Goal: Transaction & Acquisition: Purchase product/service

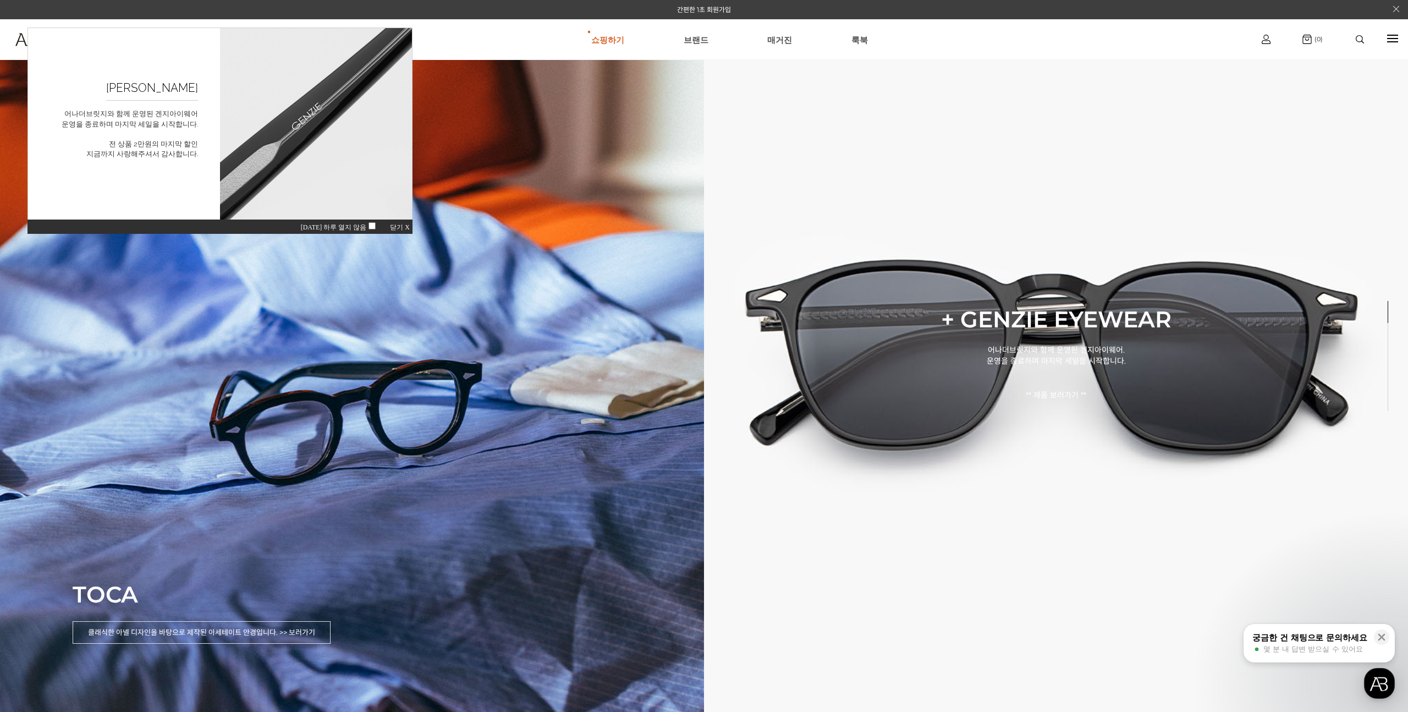
click at [1356, 42] on img at bounding box center [1360, 39] width 8 height 8
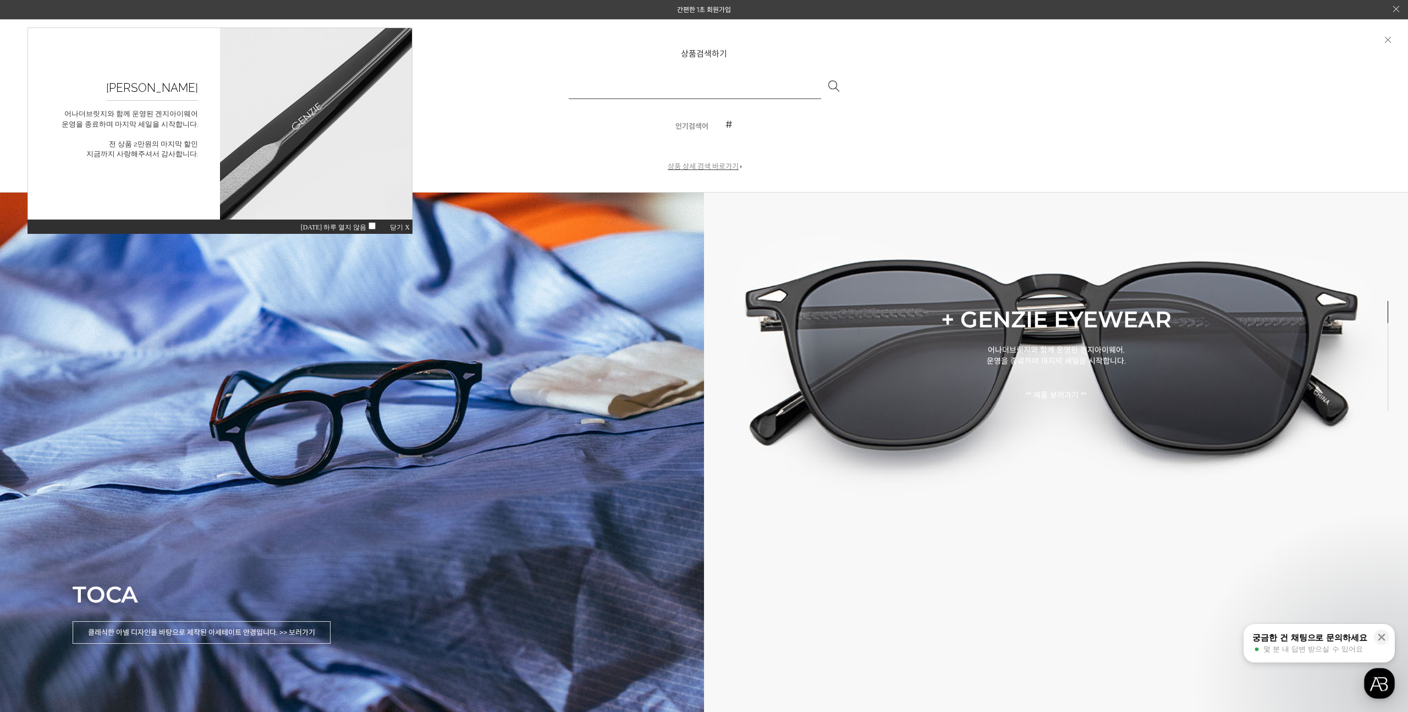
click at [733, 87] on input "text" at bounding box center [695, 86] width 252 height 26
type input "**"
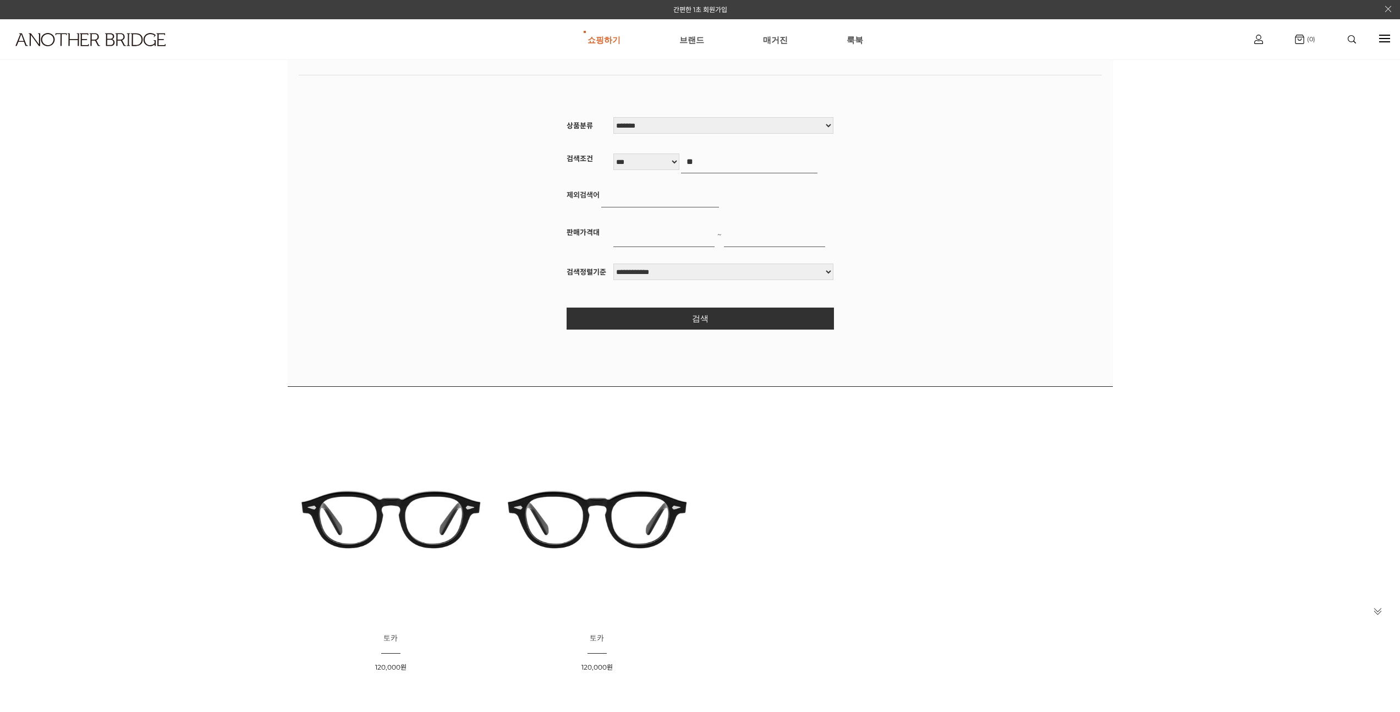
scroll to position [382, 0]
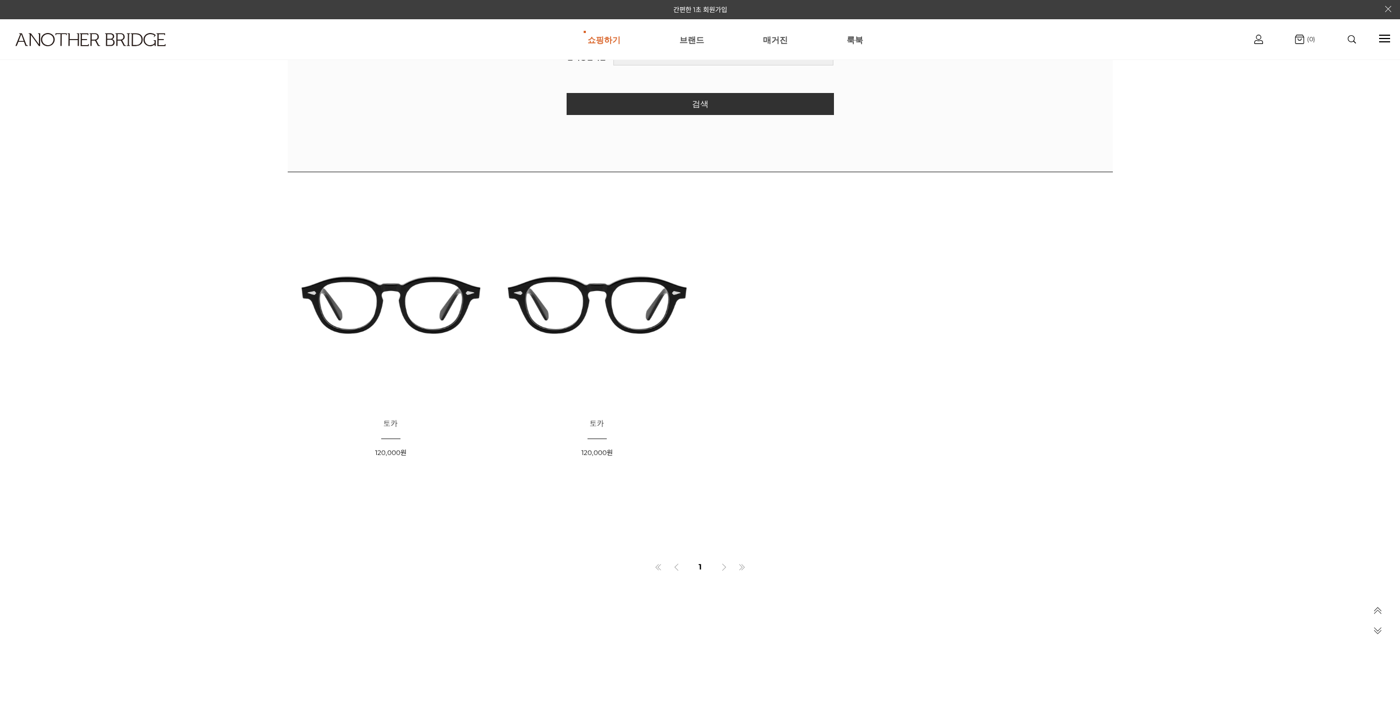
click at [403, 315] on img at bounding box center [391, 304] width 199 height 199
click at [591, 307] on img at bounding box center [597, 304] width 199 height 199
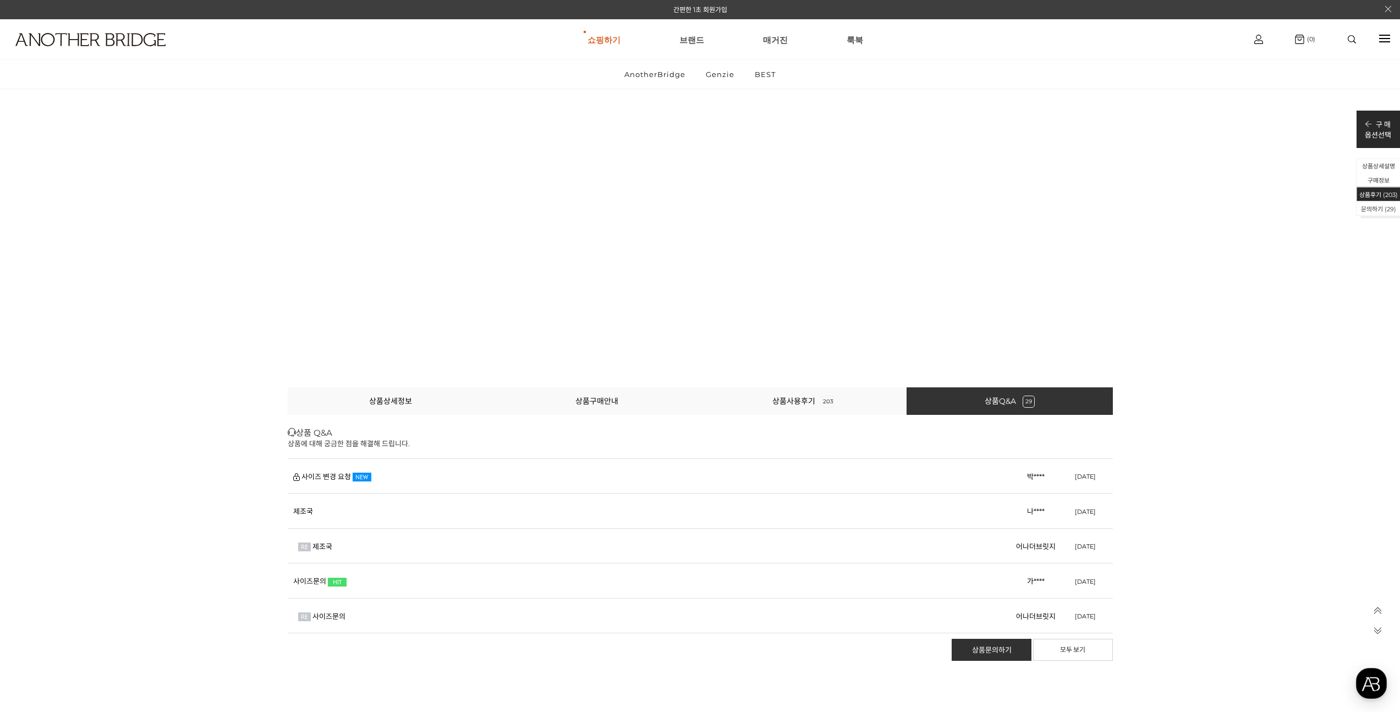
scroll to position [51959, 0]
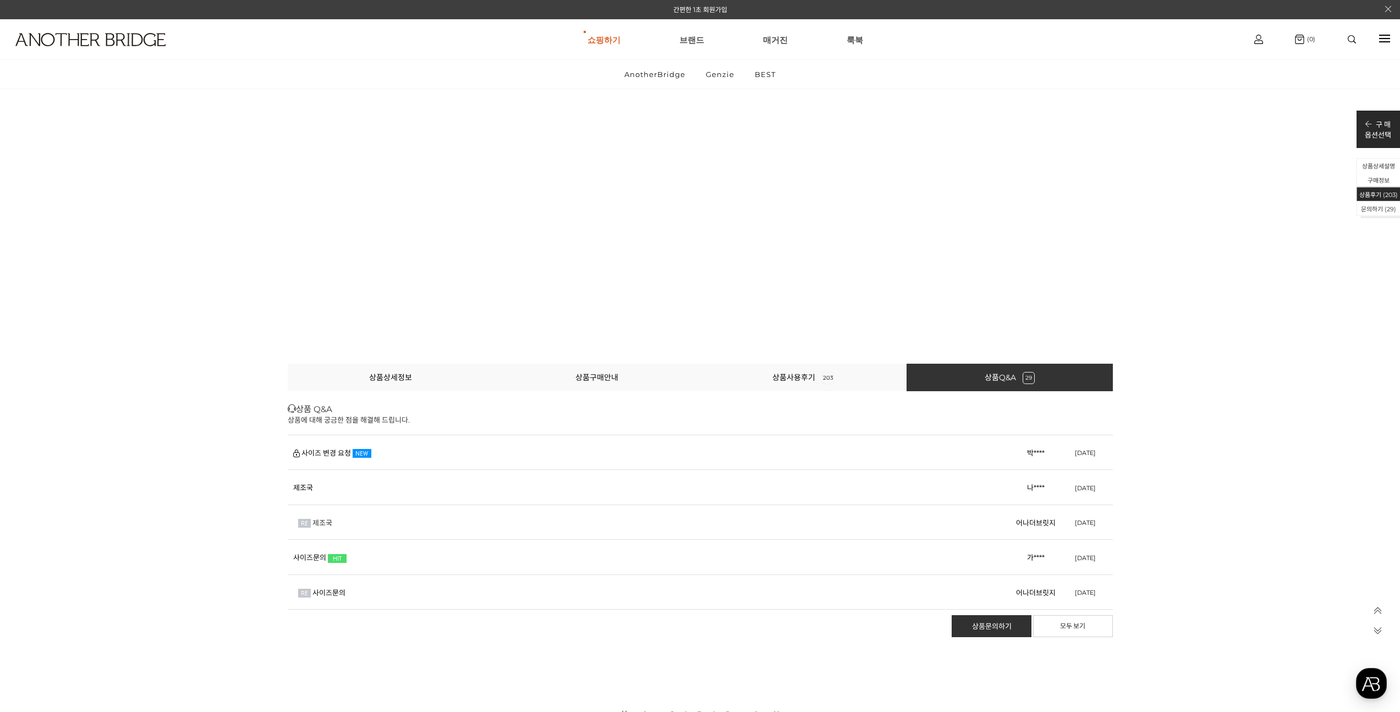
click at [330, 518] on link "제조국" at bounding box center [322, 522] width 20 height 9
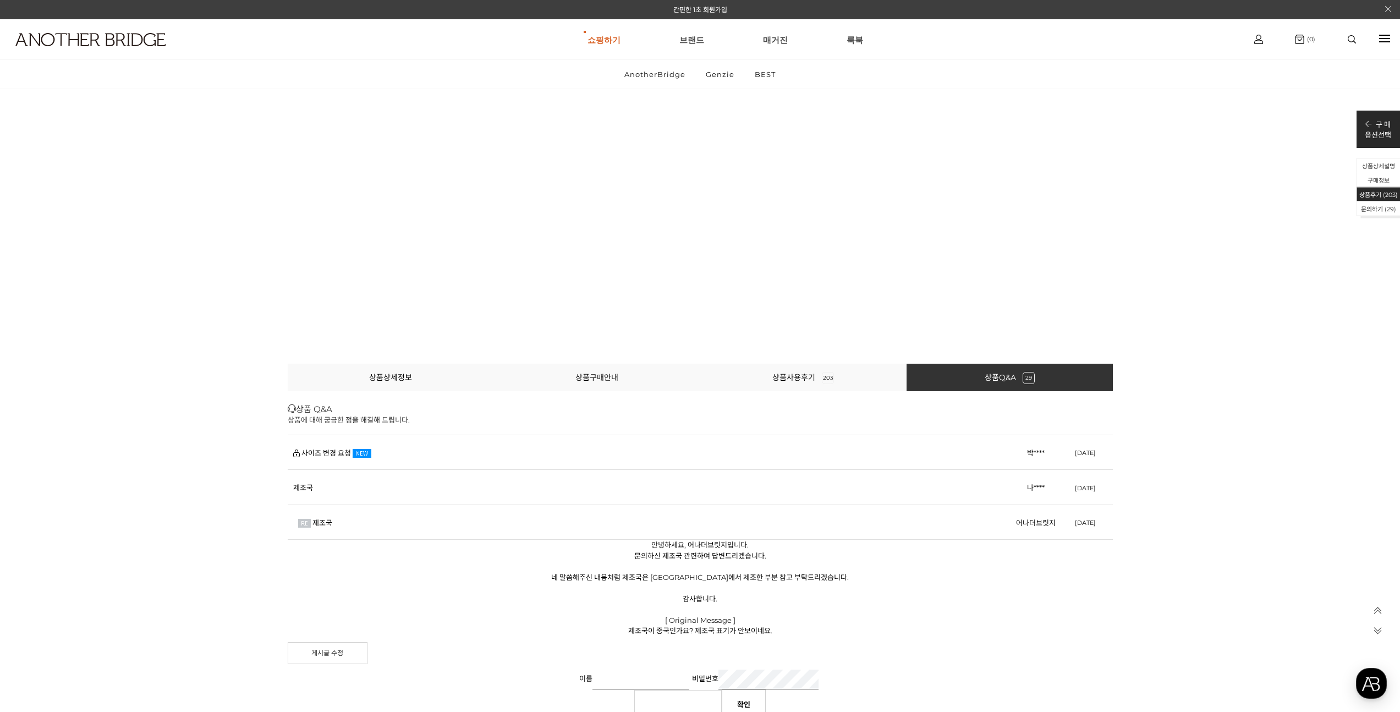
click at [336, 483] on td "제조국" at bounding box center [651, 487] width 726 height 35
click at [321, 483] on td "제조국" at bounding box center [651, 487] width 726 height 35
click at [294, 483] on link "제조국" at bounding box center [303, 487] width 20 height 9
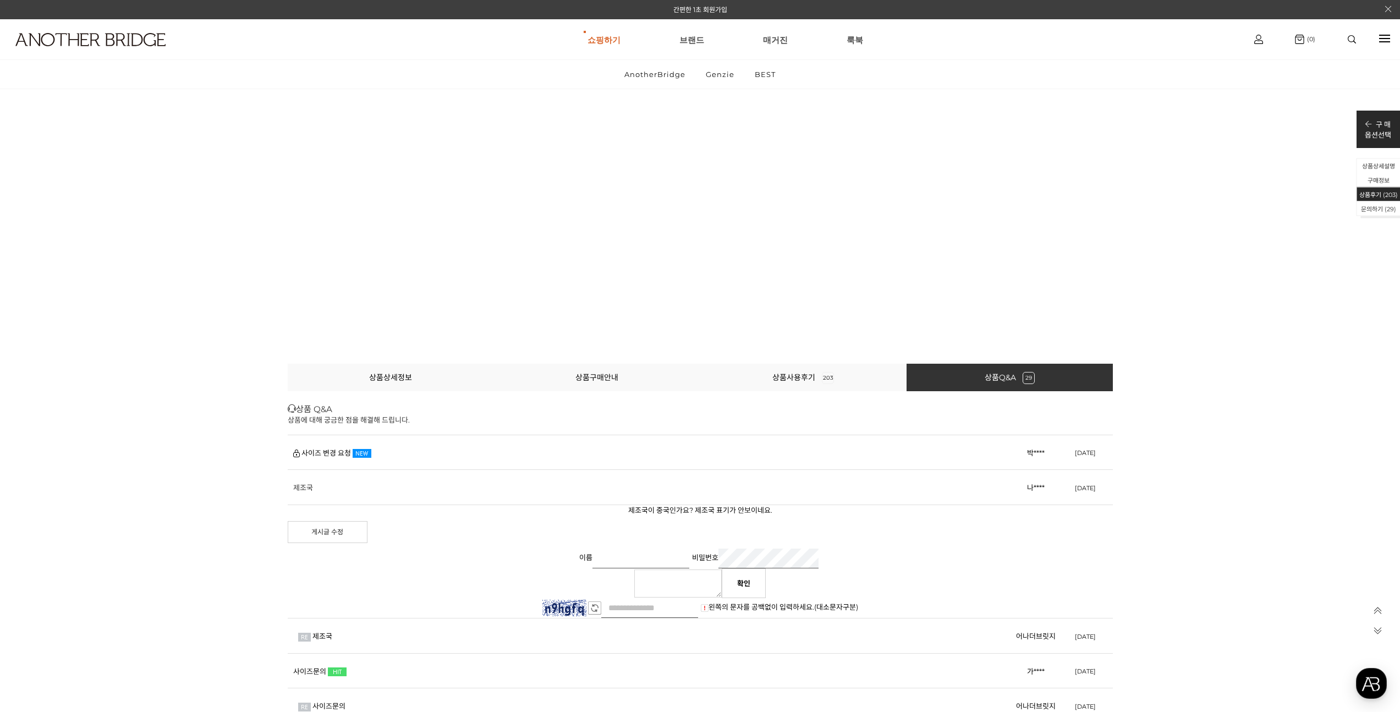
click at [294, 483] on link "제조국" at bounding box center [303, 487] width 20 height 9
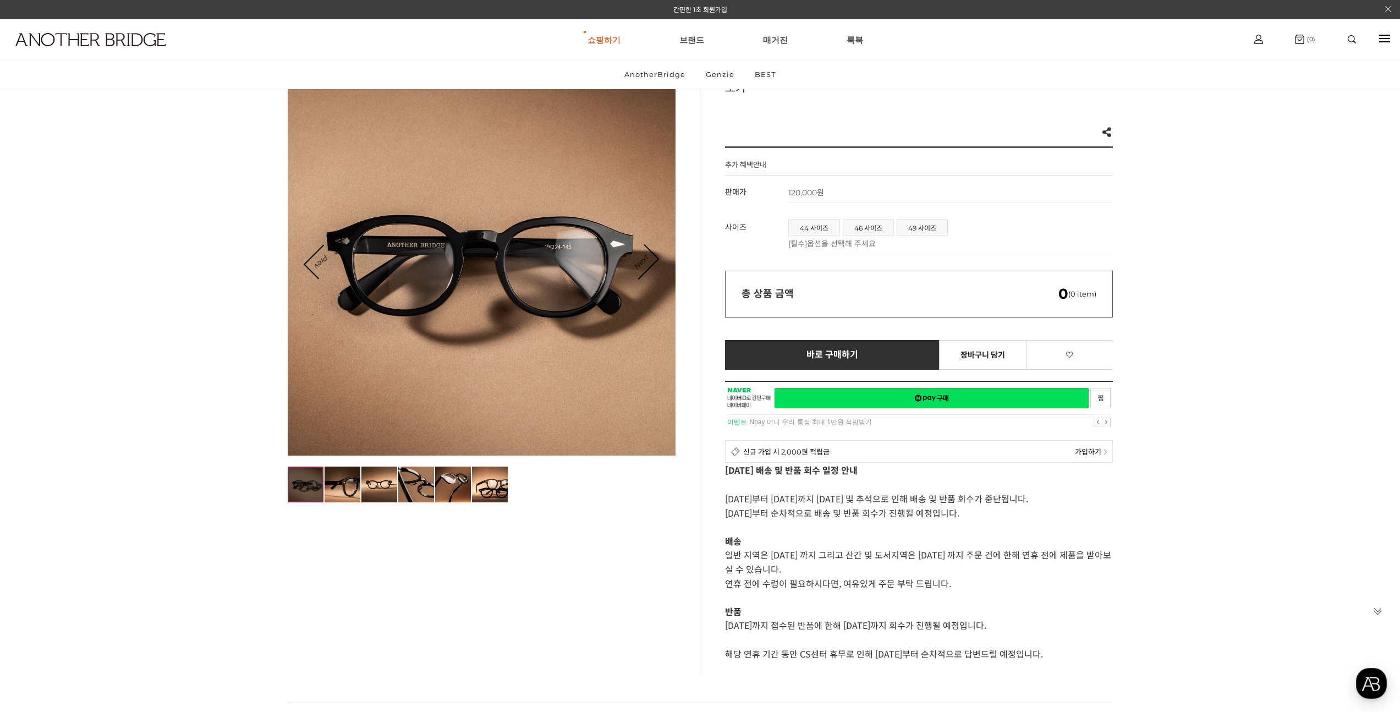
scroll to position [0, 0]
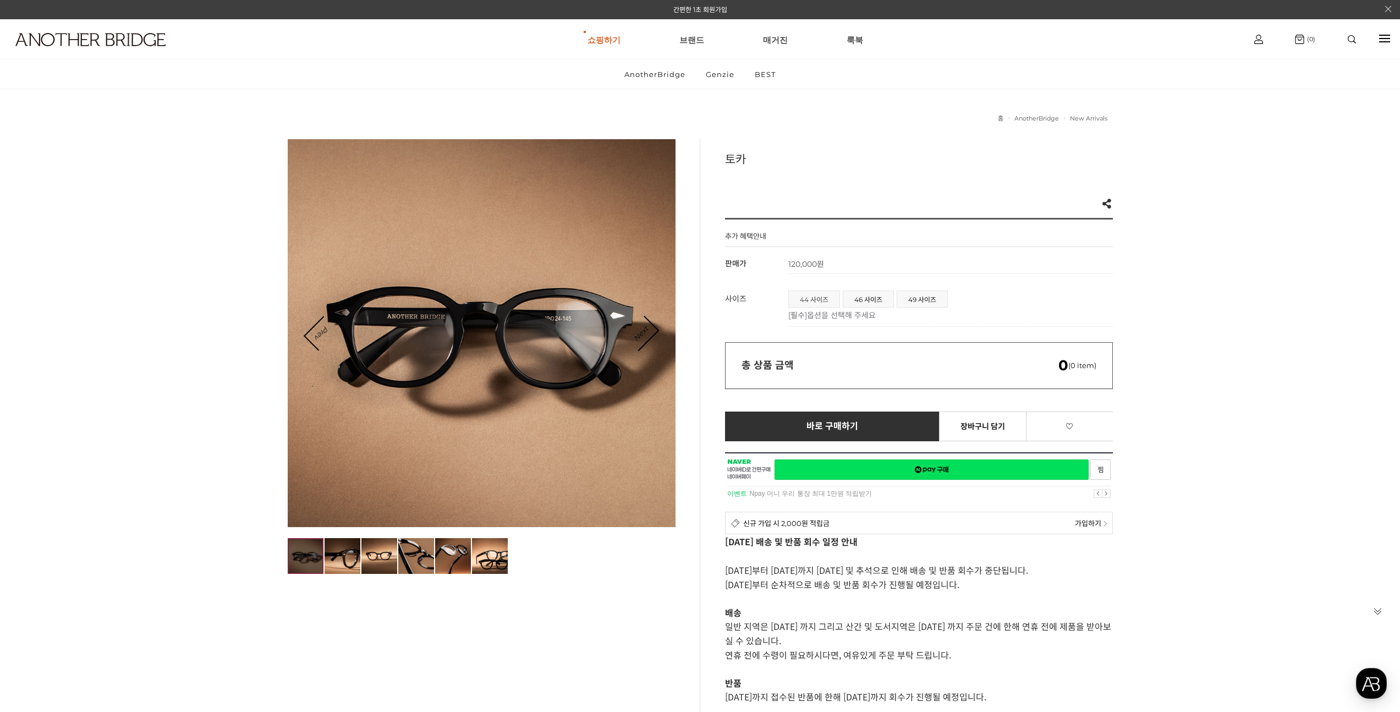
click at [806, 296] on span "44 사이즈" at bounding box center [814, 299] width 51 height 16
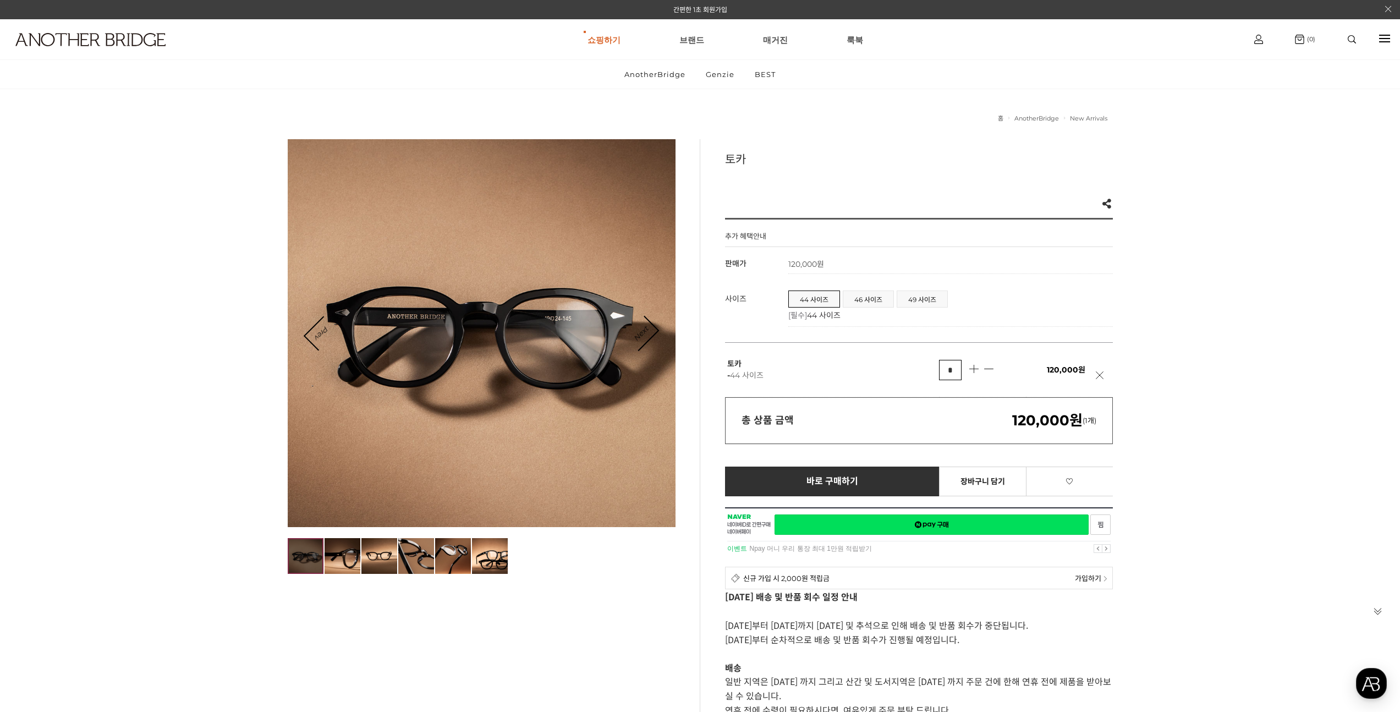
click at [1025, 287] on td "44 사이즈 46 사이즈 49 사이즈 [필수] 44 사이즈 ***** ****** ****** ******" at bounding box center [950, 306] width 325 height 42
click at [69, 41] on img at bounding box center [90, 39] width 150 height 13
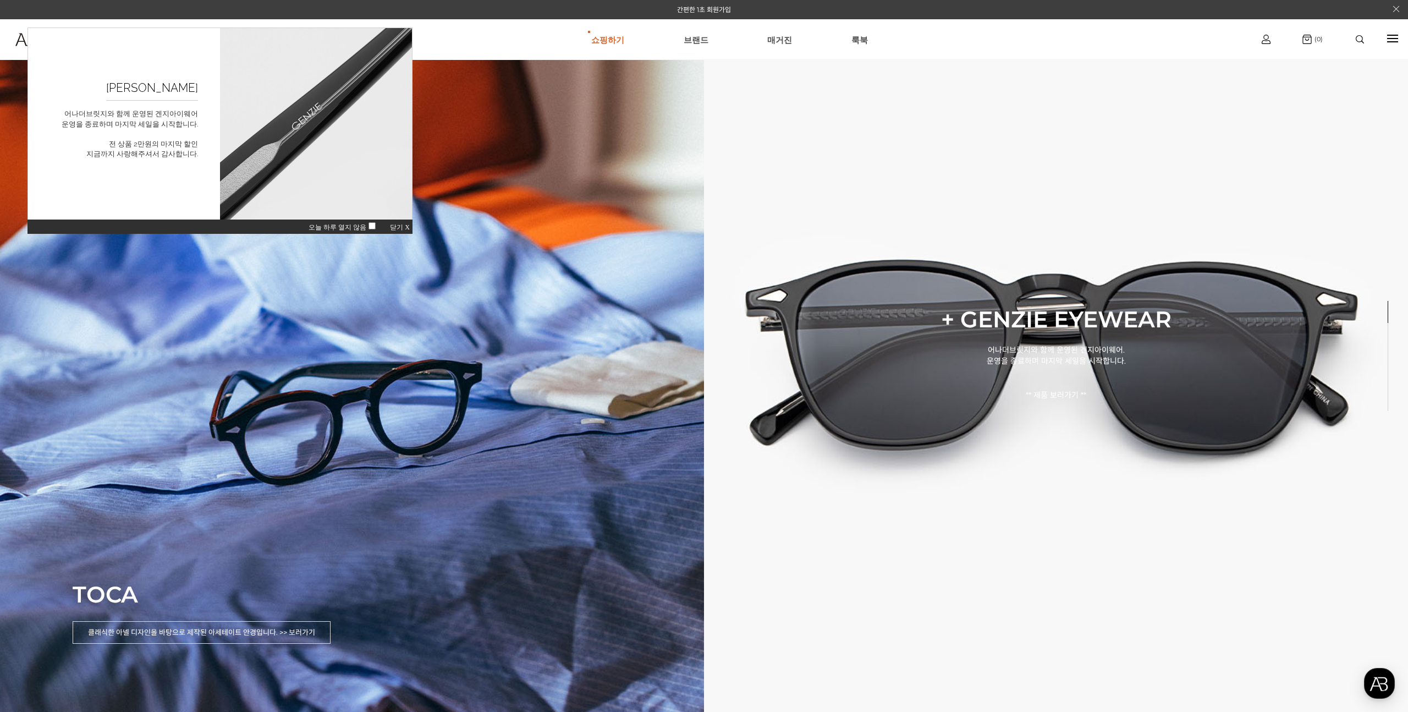
click at [1348, 39] on div at bounding box center [1360, 39] width 47 height 8
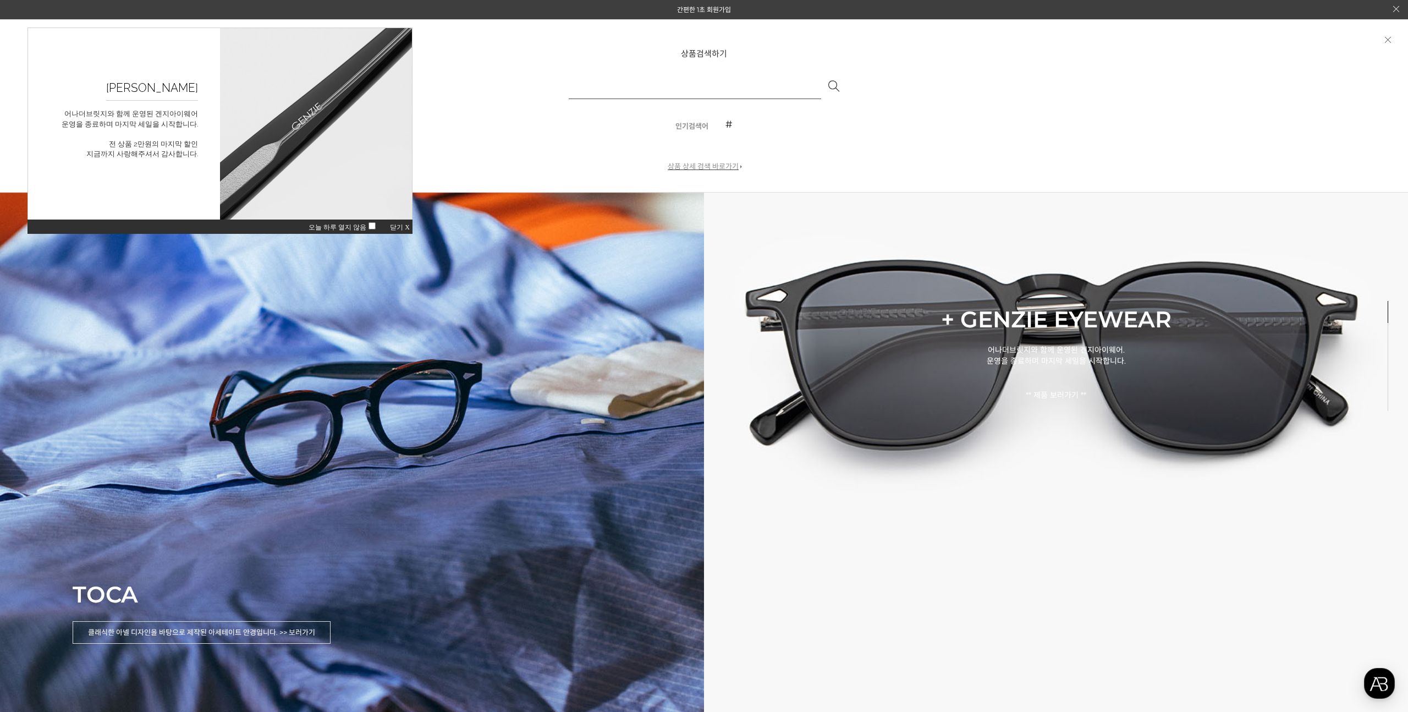
click at [706, 85] on input "text" at bounding box center [695, 86] width 252 height 26
type input "**"
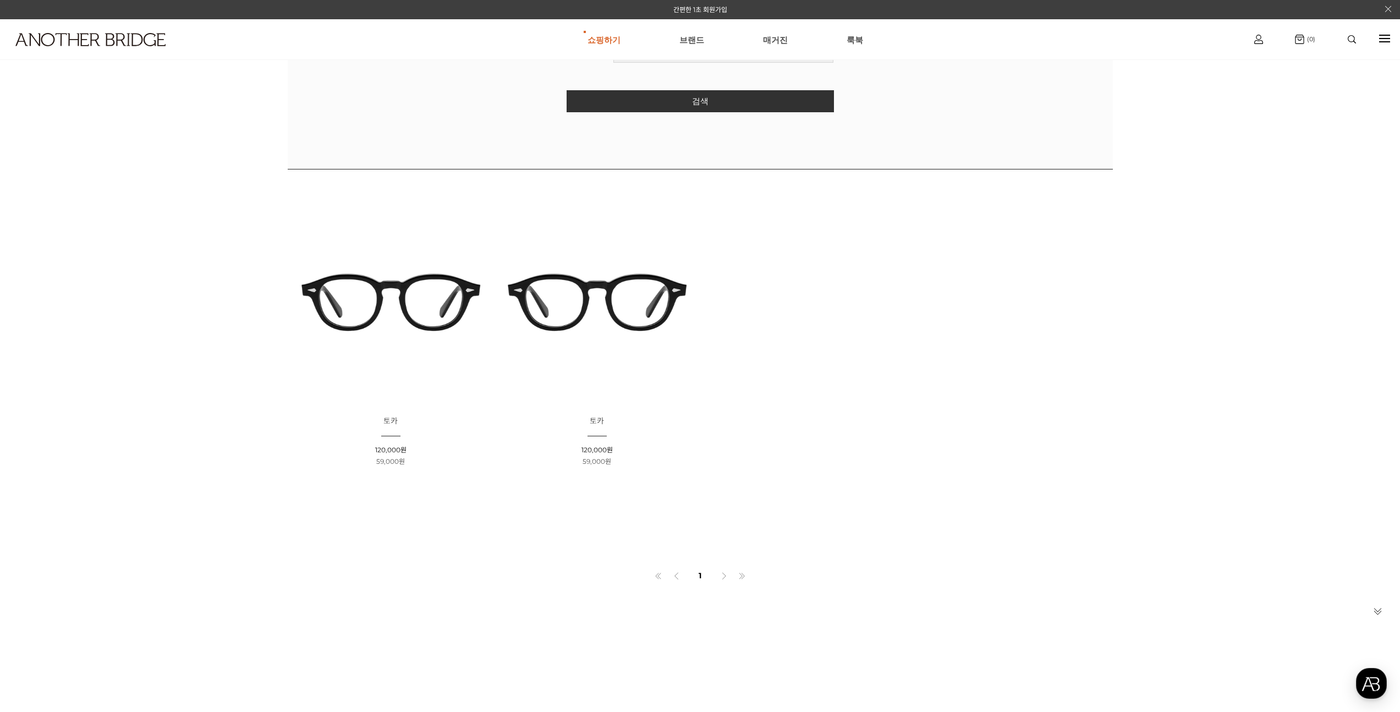
scroll to position [400, 0]
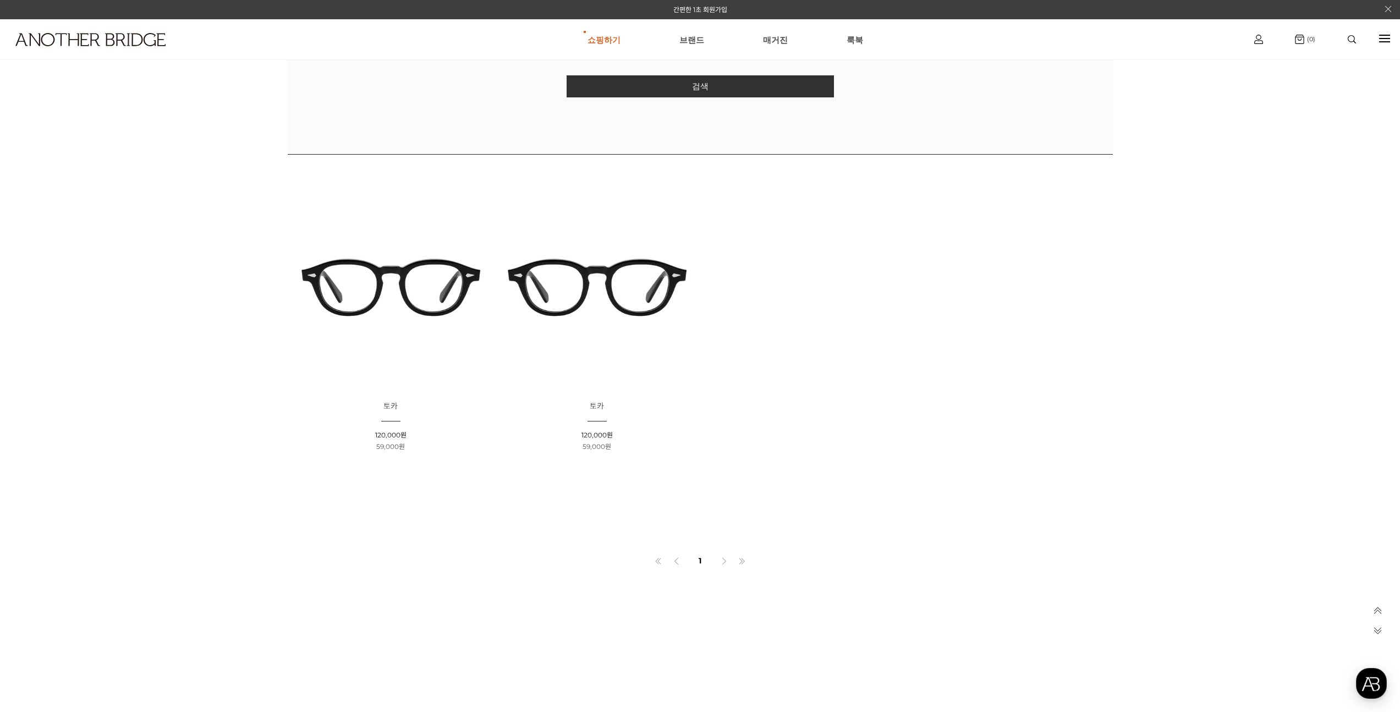
click at [626, 252] on img at bounding box center [597, 287] width 199 height 199
click at [631, 270] on img at bounding box center [597, 287] width 199 height 199
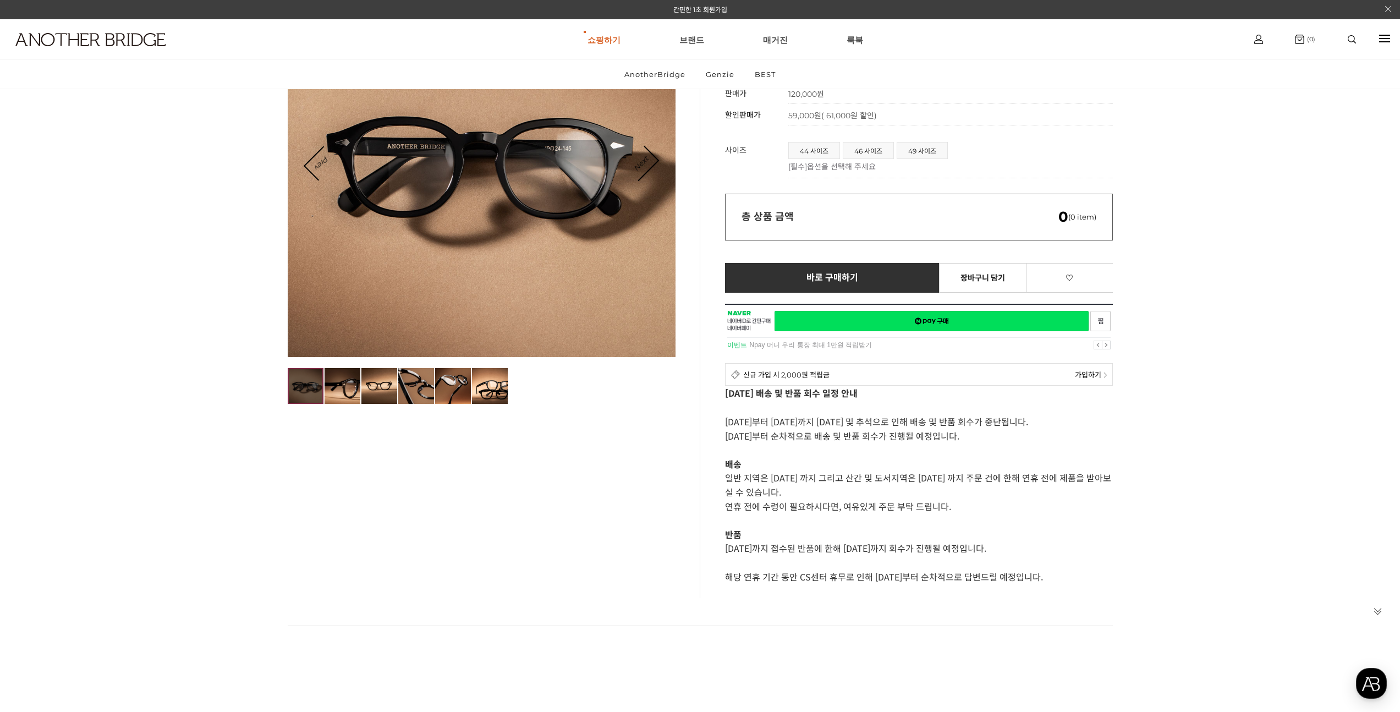
scroll to position [245, 0]
